Goal: Use online tool/utility: Utilize a website feature to perform a specific function

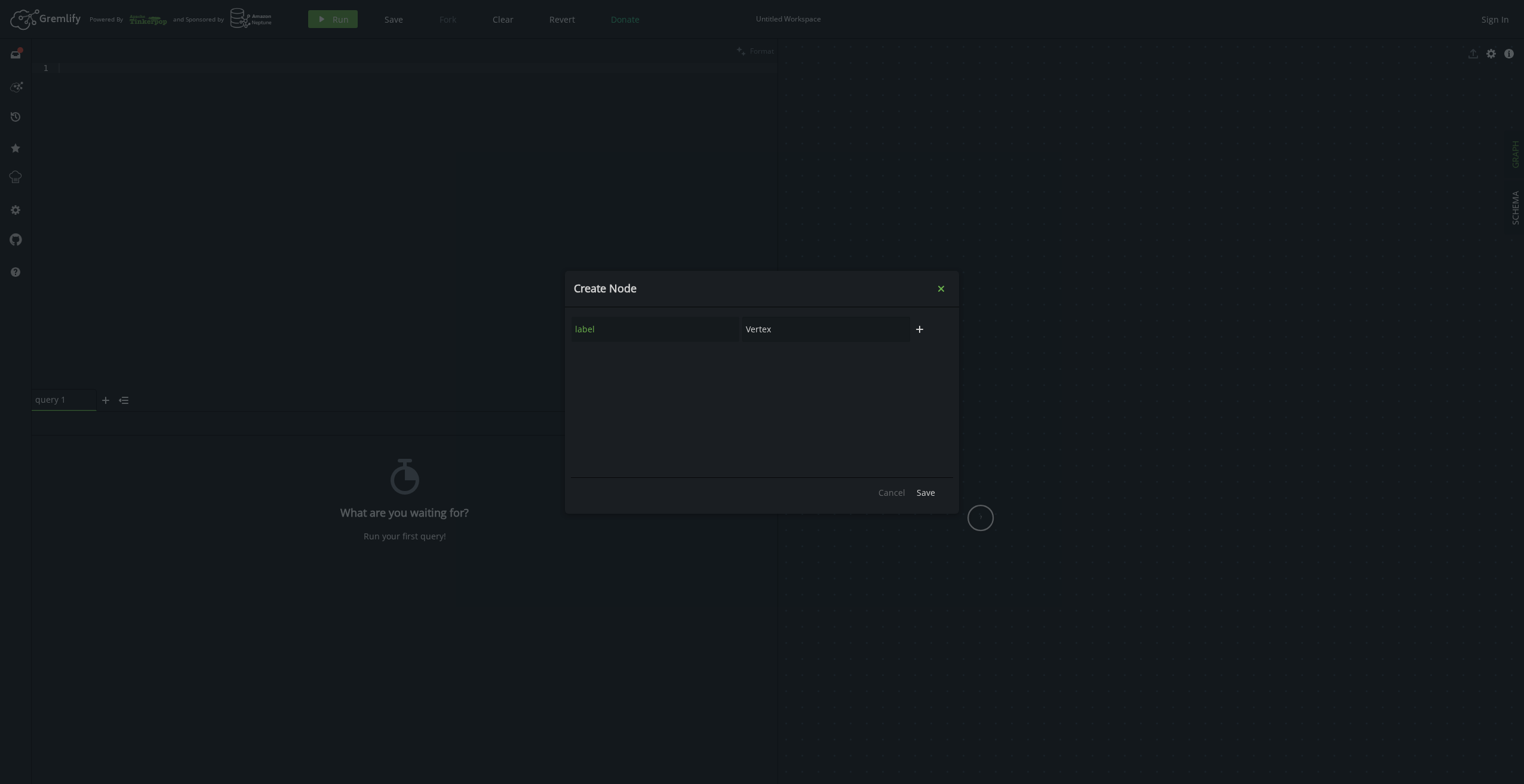
click at [944, 293] on icon "small-cross" at bounding box center [941, 289] width 12 height 12
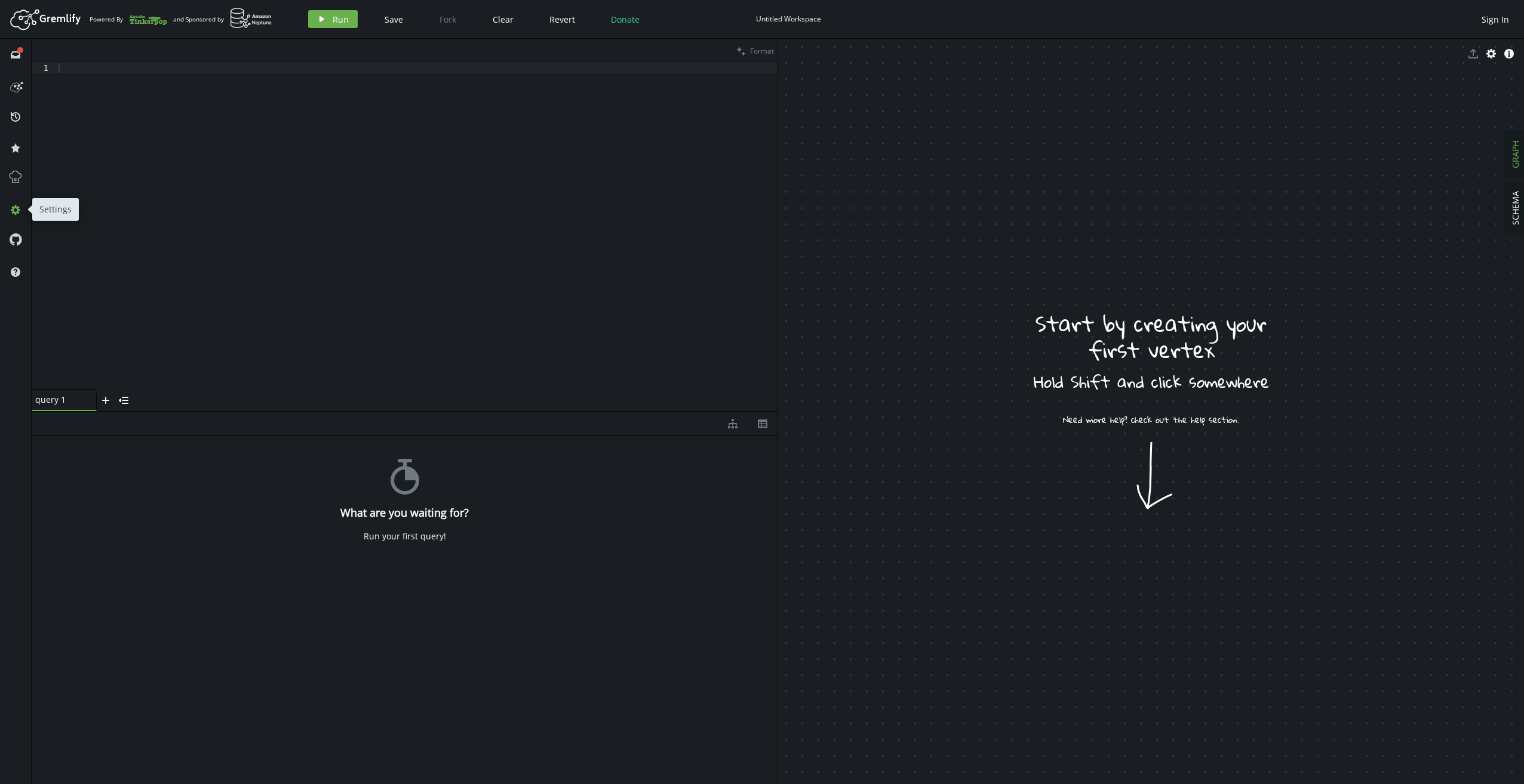
click at [12, 210] on icon at bounding box center [15, 210] width 9 height 9
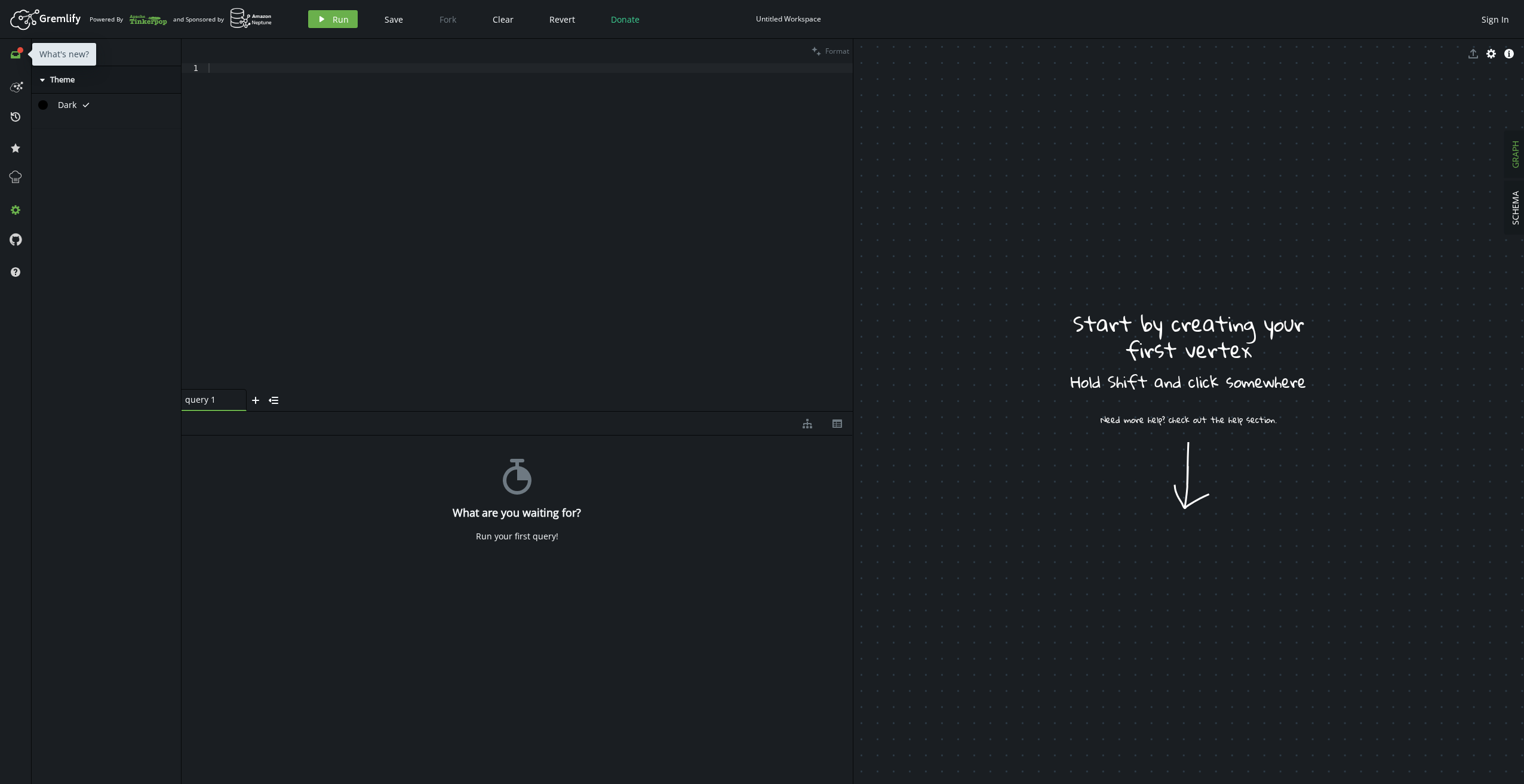
click at [9, 51] on div "full-circle inbox" at bounding box center [15, 54] width 19 height 11
click at [12, 77] on icon at bounding box center [15, 85] width 19 height 19
click at [413, 170] on div at bounding box center [529, 235] width 647 height 345
click at [1519, 214] on span "SCHEMA" at bounding box center [1515, 208] width 11 height 34
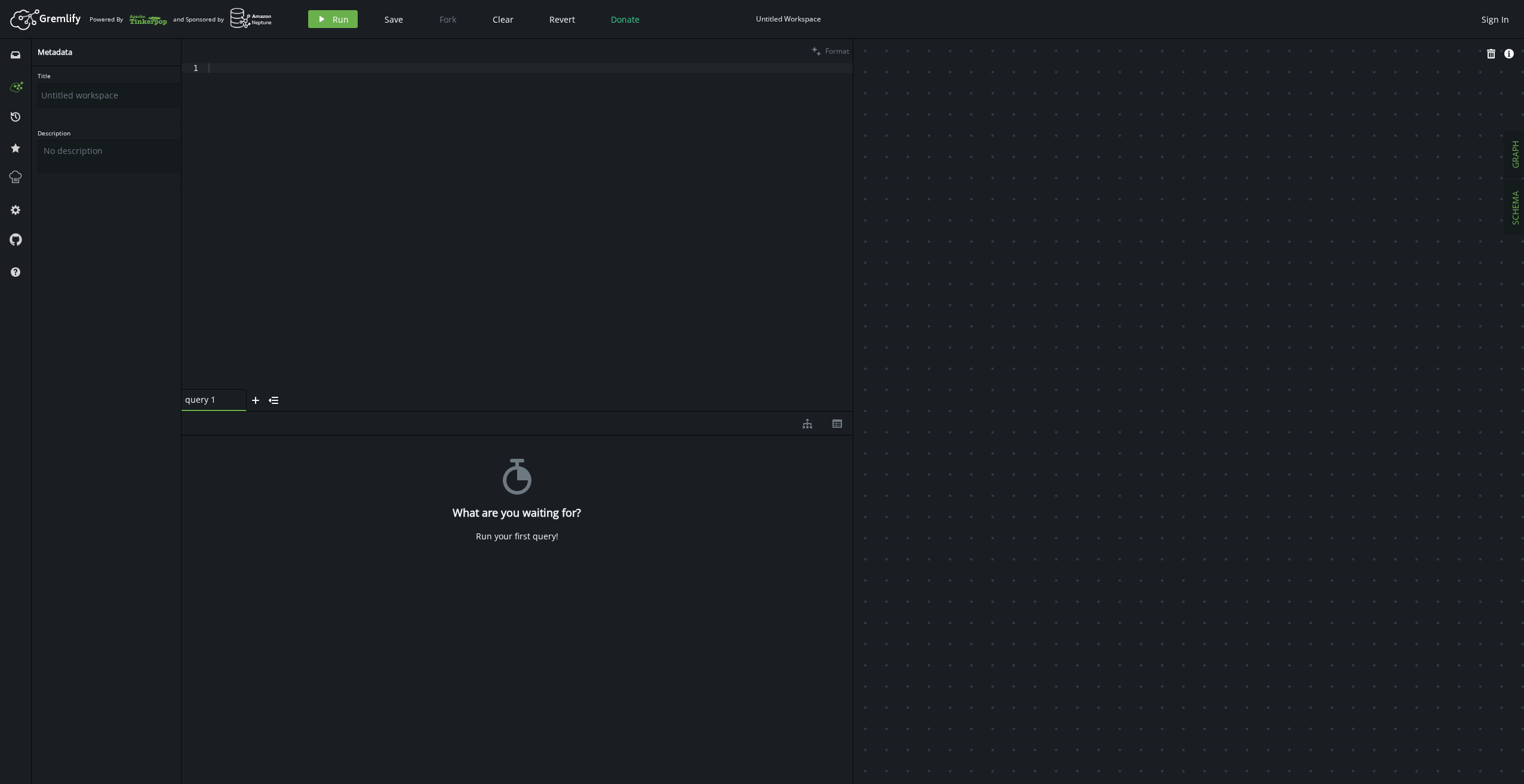
click at [1513, 152] on span "GRAPH" at bounding box center [1515, 154] width 11 height 27
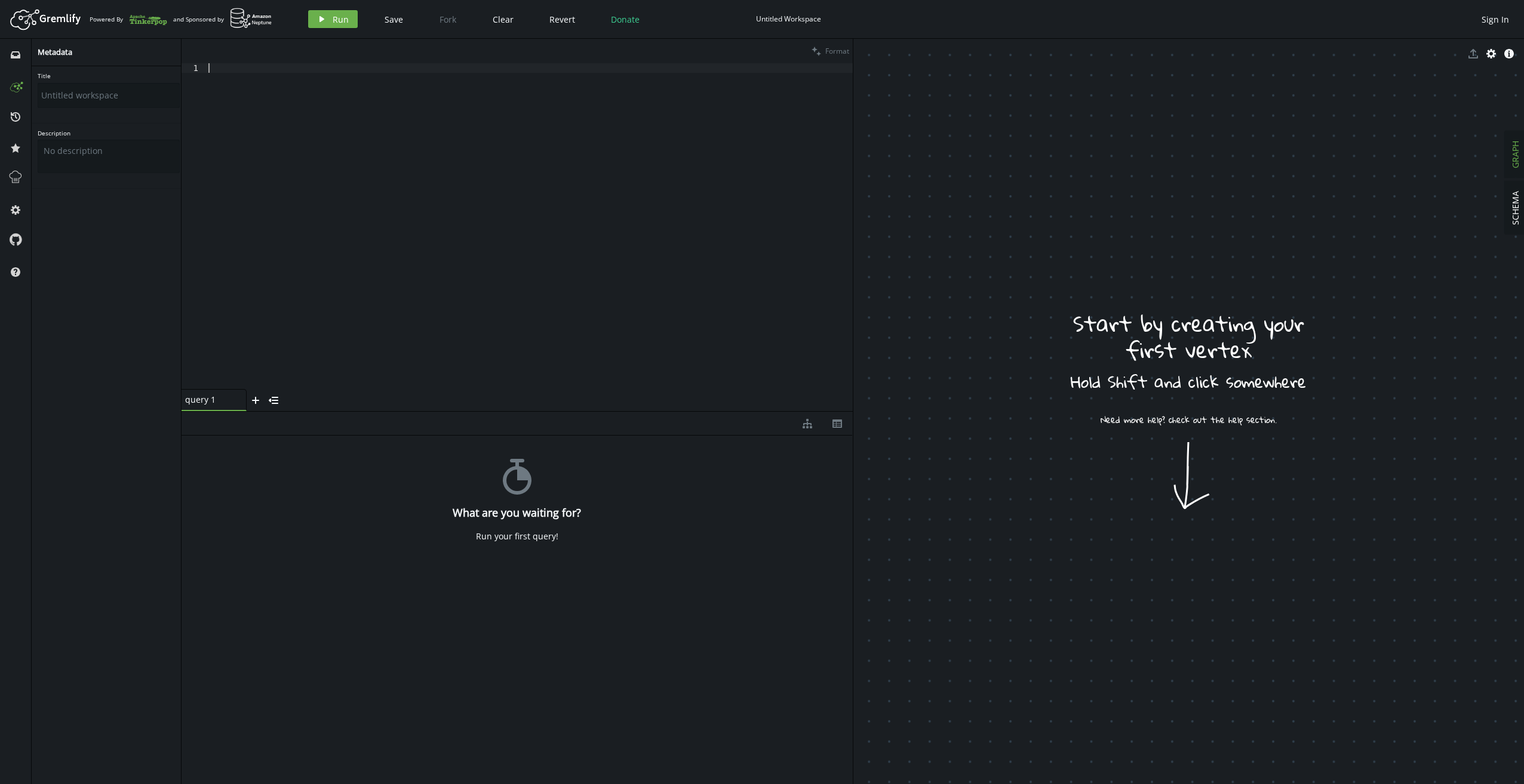
click at [353, 262] on div at bounding box center [529, 235] width 647 height 345
drag, startPoint x: 307, startPoint y: 204, endPoint x: 273, endPoint y: 200, distance: 34.2
click at [273, 200] on div at bounding box center [529, 235] width 647 height 345
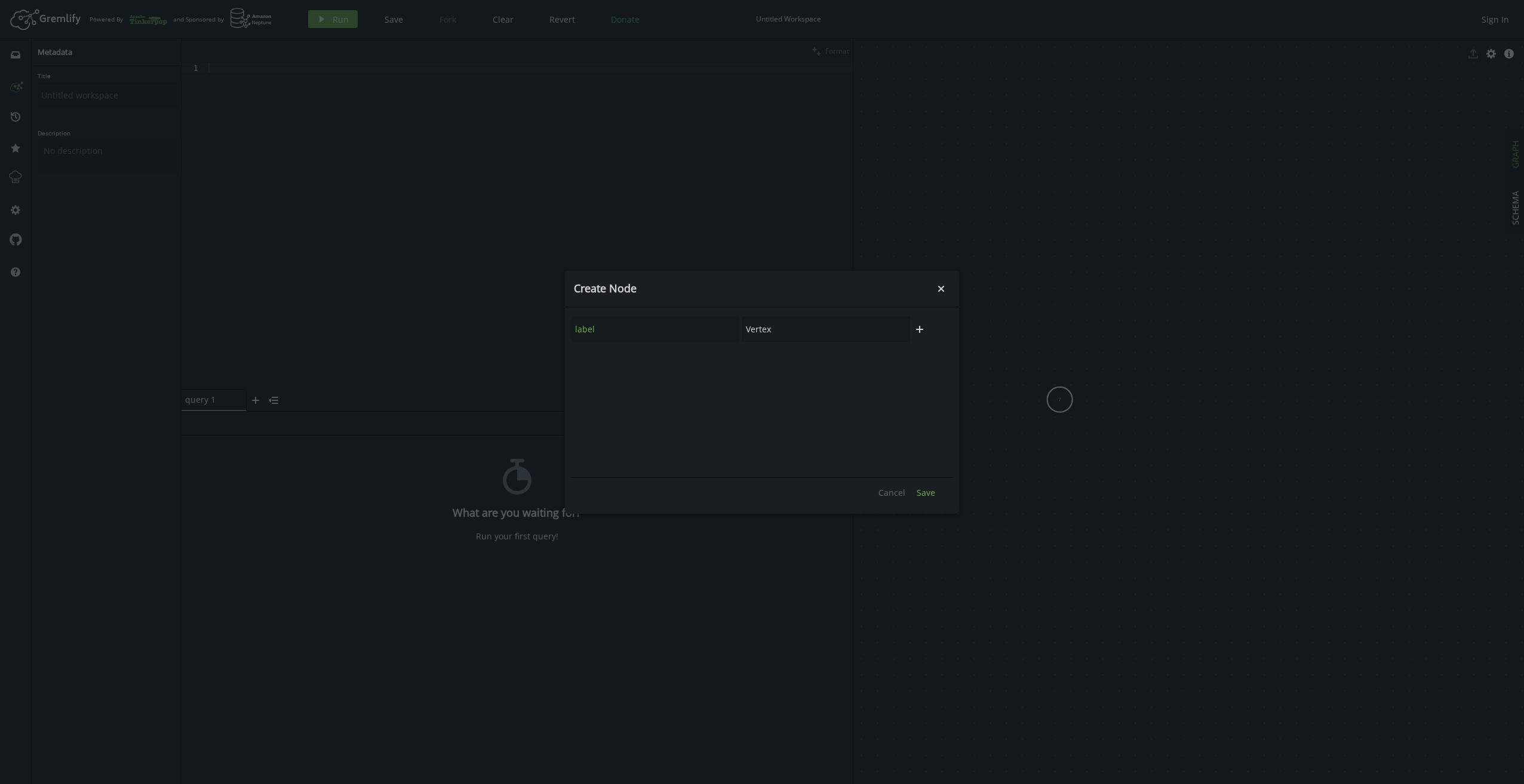
click at [934, 491] on span "Save" at bounding box center [926, 492] width 19 height 11
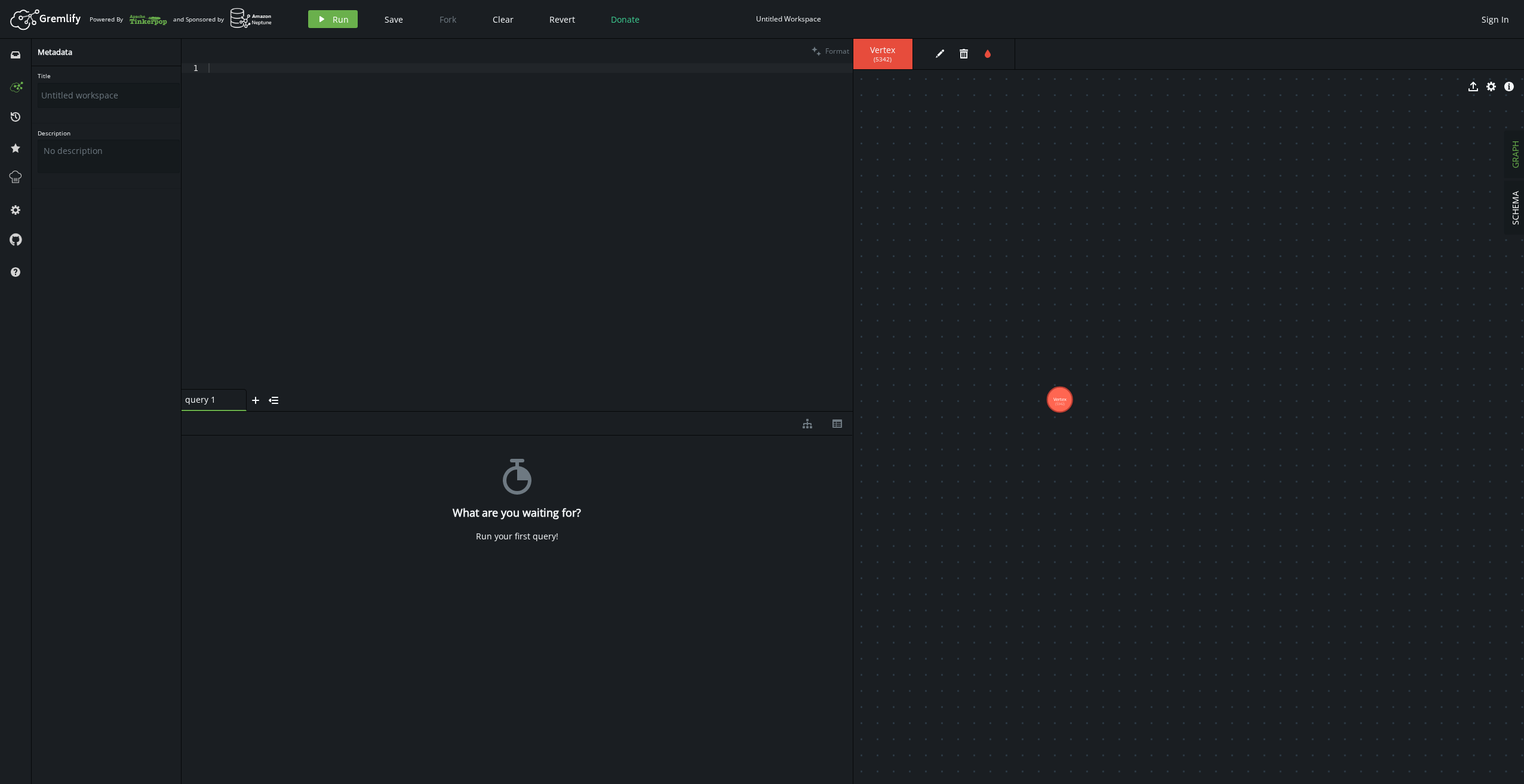
click at [410, 174] on div at bounding box center [529, 235] width 647 height 345
click at [881, 61] on span "( 5342 )" at bounding box center [882, 59] width 18 height 8
click at [941, 50] on icon "button" at bounding box center [939, 54] width 9 height 9
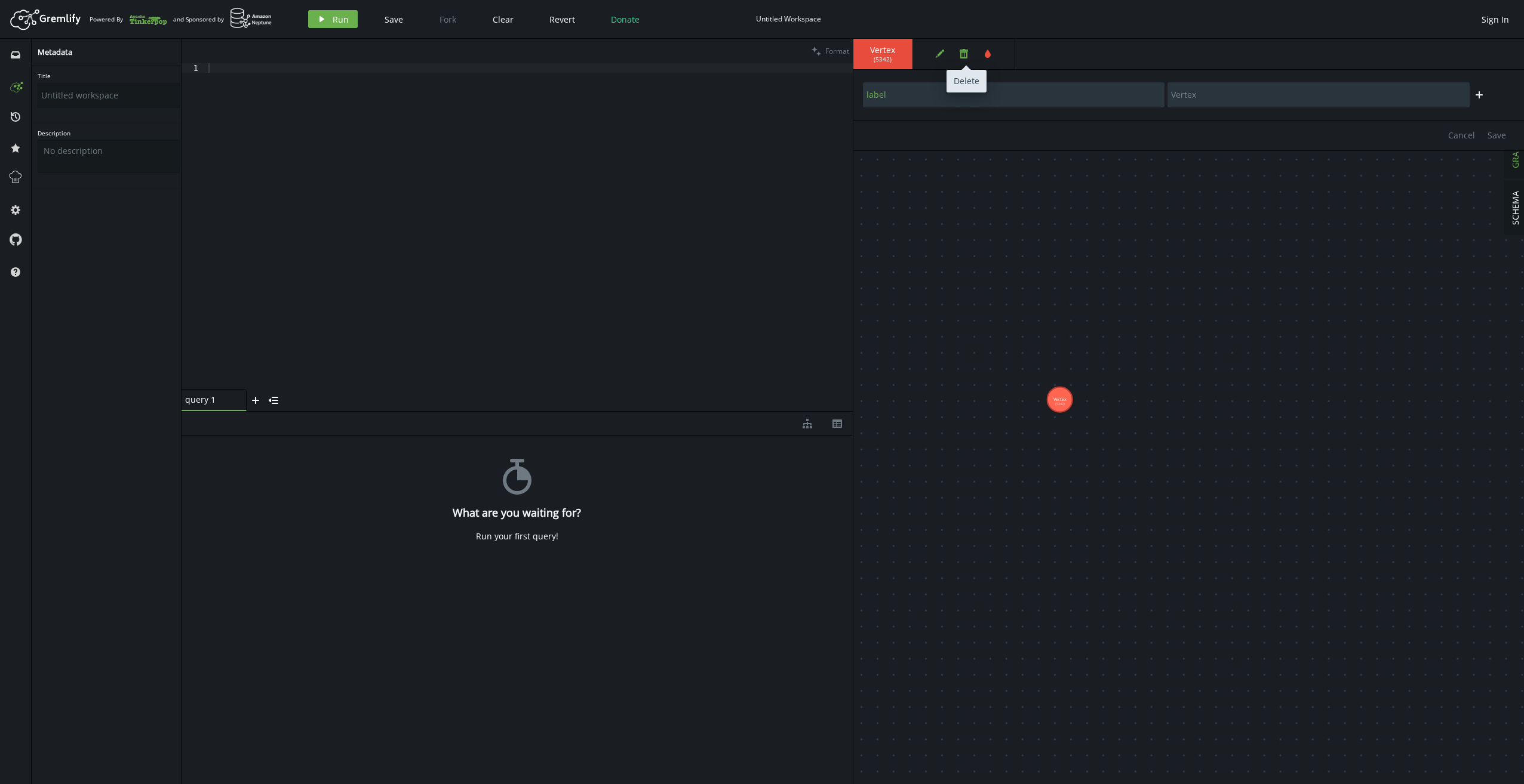
click at [960, 59] on button "trash" at bounding box center [963, 53] width 18 height 18
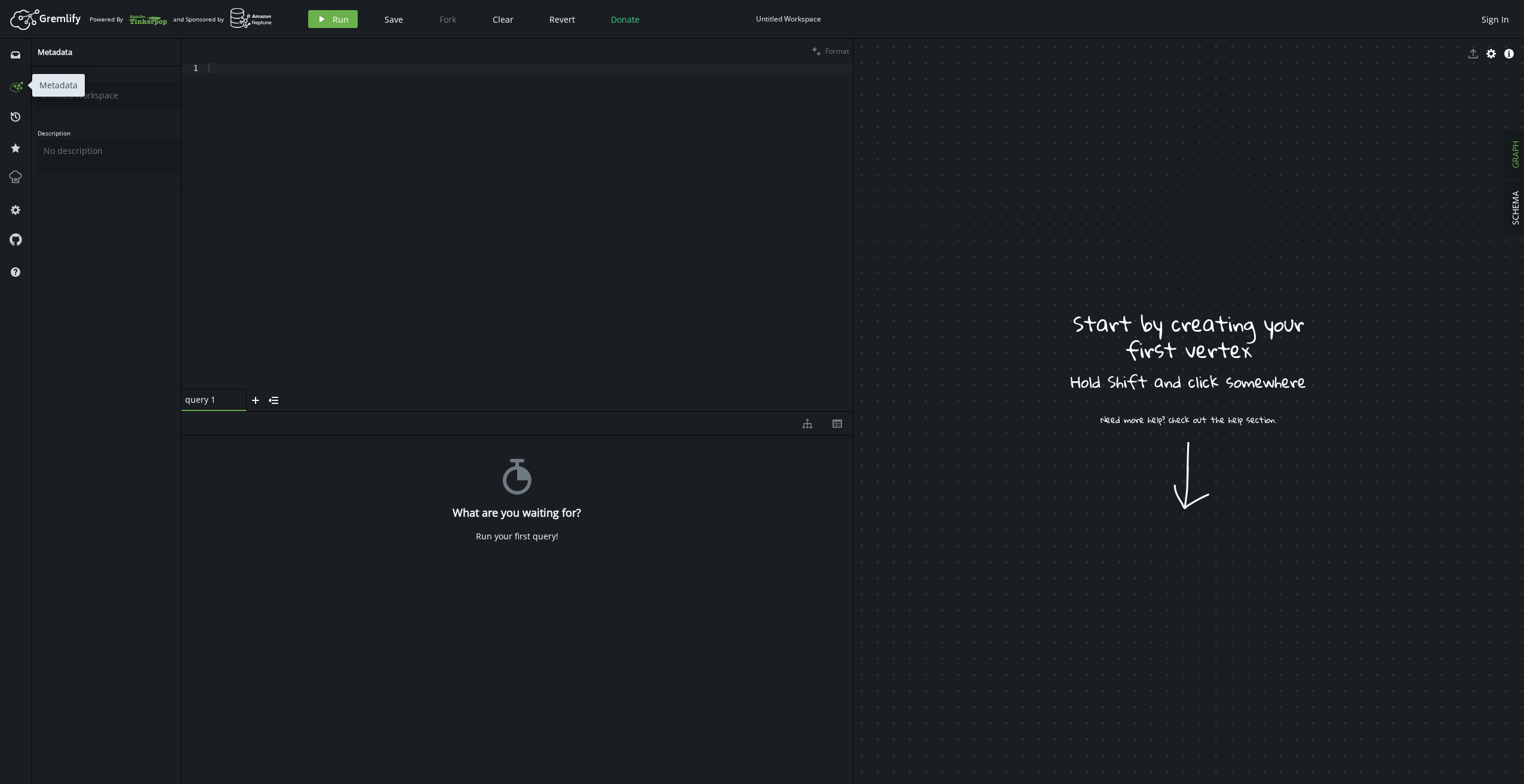
click at [19, 90] on icon at bounding box center [15, 85] width 19 height 19
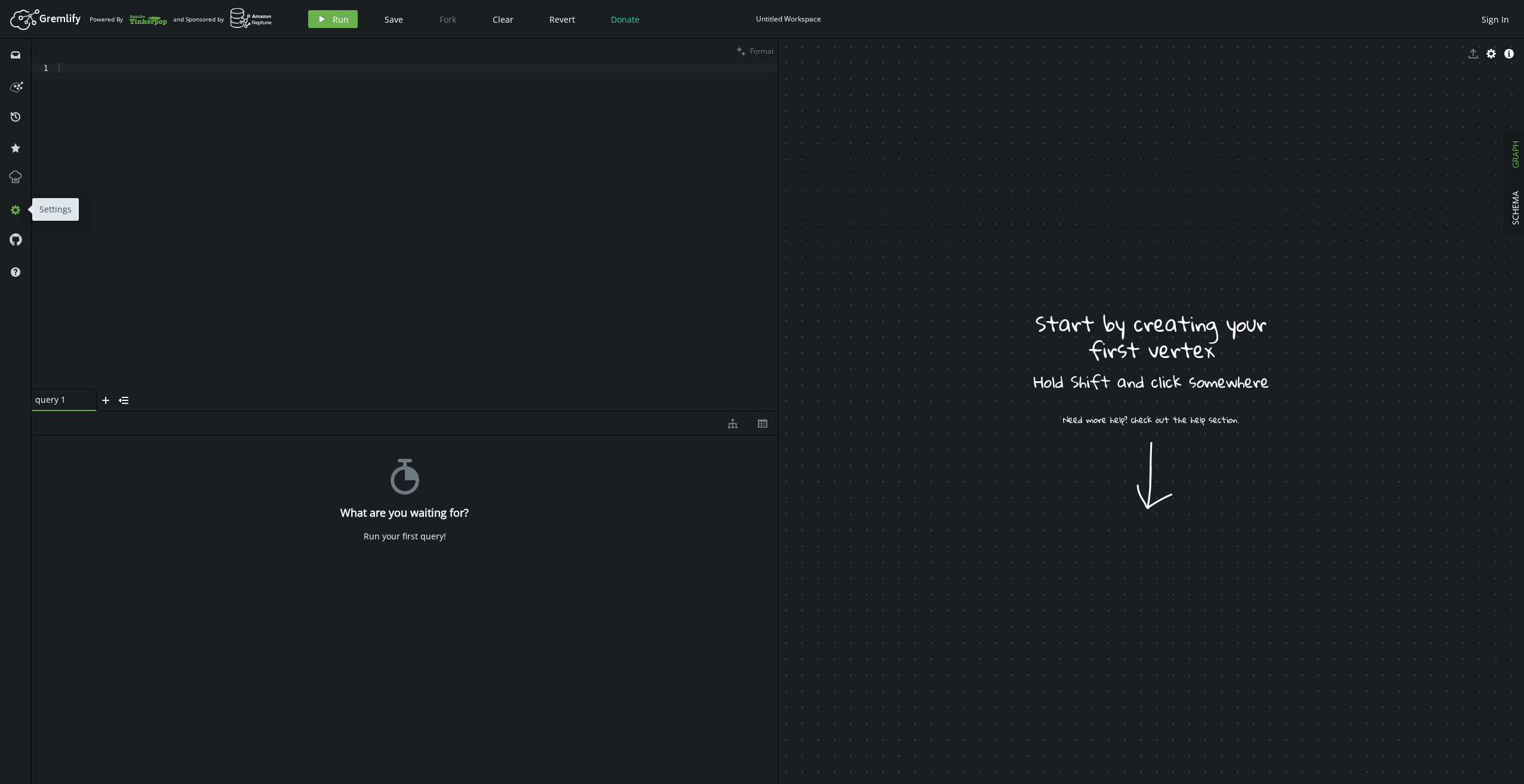
click at [14, 210] on icon "cog" at bounding box center [15, 210] width 9 height 9
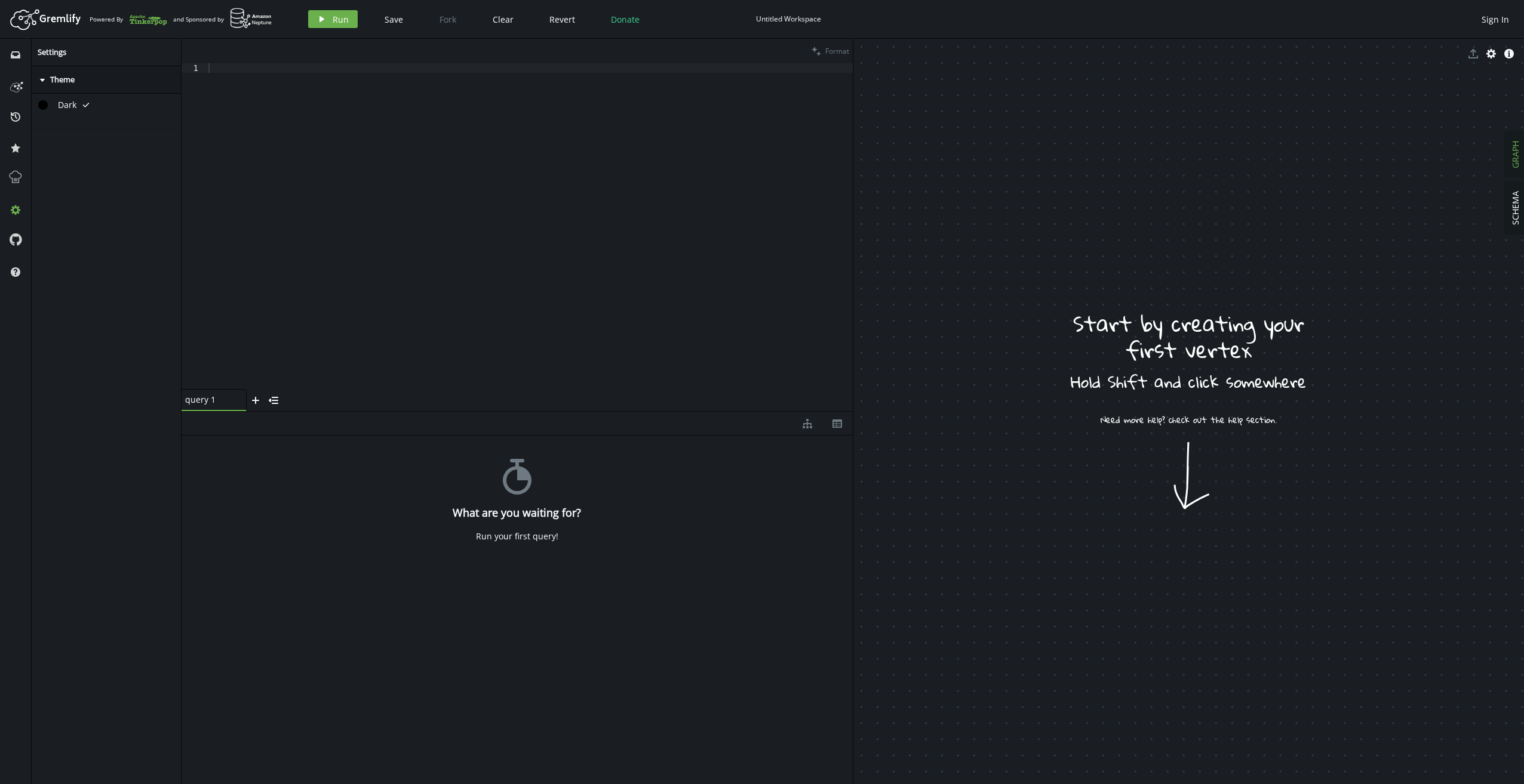
click at [52, 6] on header "Artboard Created with Sketch. Powered By and Sponsored by play Run Save Fork Cl…" at bounding box center [762, 19] width 1524 height 38
click at [496, 21] on span "Clear" at bounding box center [503, 19] width 20 height 11
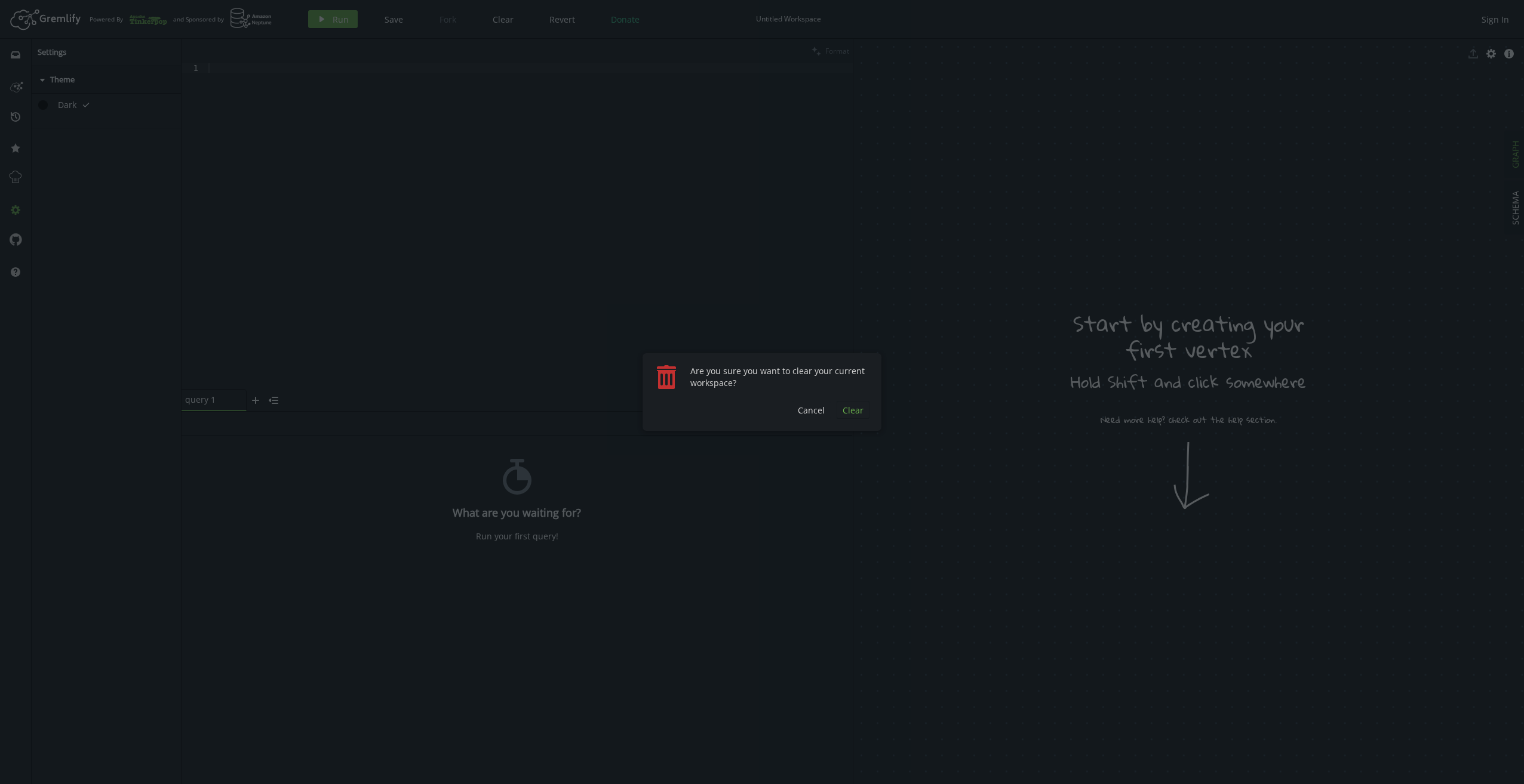
click at [855, 415] on span "Clear" at bounding box center [852, 409] width 20 height 11
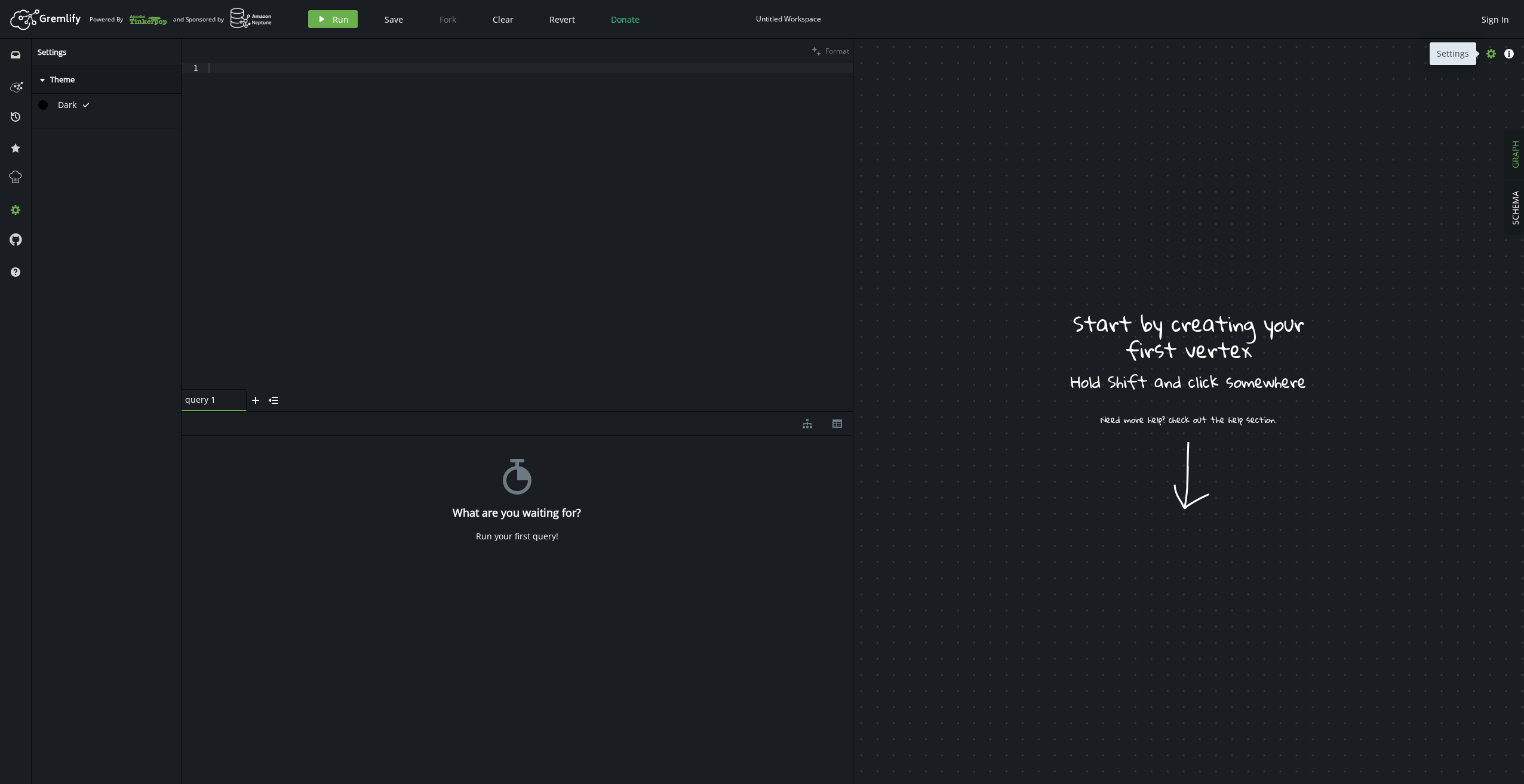
click at [1492, 61] on button "cog" at bounding box center [1491, 53] width 18 height 18
click at [513, 317] on div at bounding box center [529, 235] width 647 height 345
click at [9, 54] on div "inbox" at bounding box center [15, 54] width 19 height 11
click at [12, 93] on icon at bounding box center [15, 85] width 19 height 19
click at [35, 22] on icon "Artboard Created with Sketch." at bounding box center [45, 19] width 74 height 24
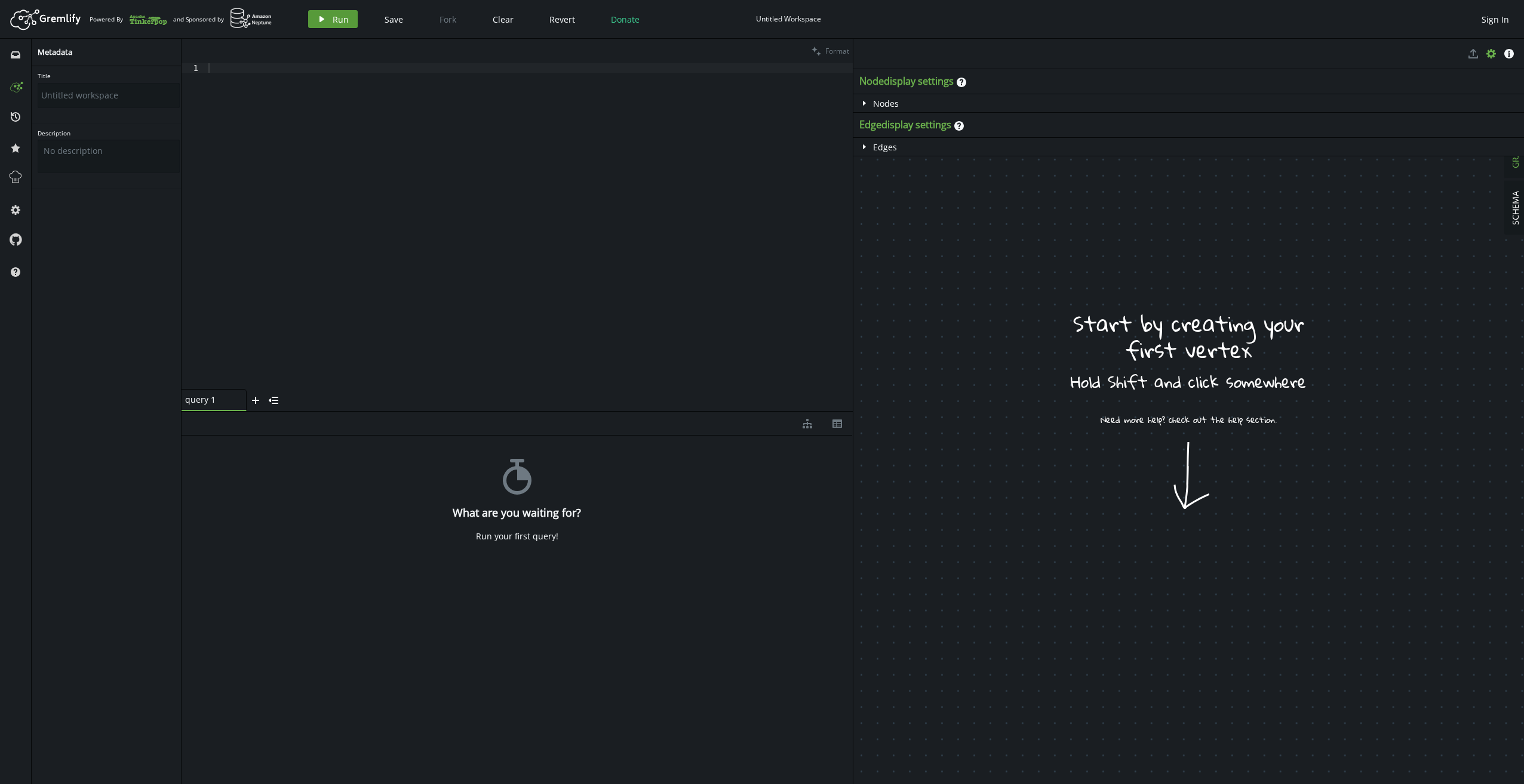
click at [335, 18] on span "Run" at bounding box center [340, 19] width 16 height 11
